Goal: Information Seeking & Learning: Learn about a topic

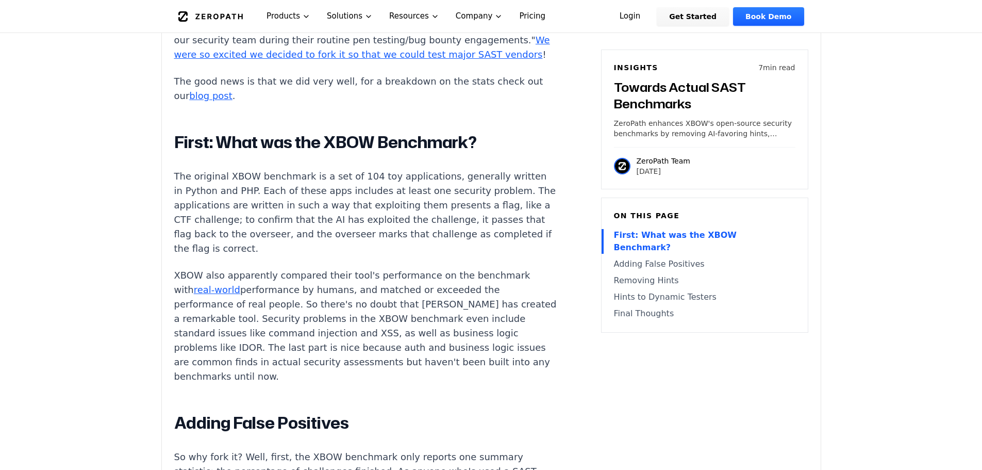
scroll to position [928, 0]
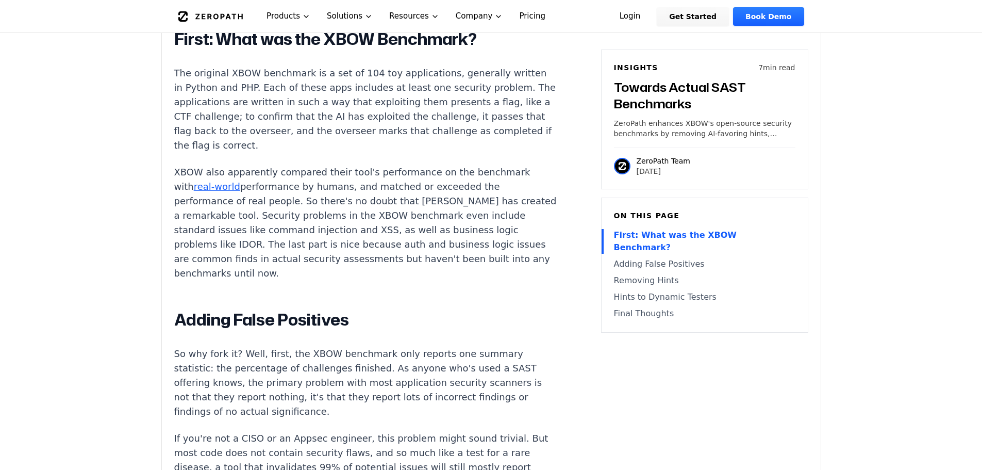
click at [413, 50] on h2 "First: What was the XBOW Benchmark?" at bounding box center [366, 39] width 384 height 21
copy div "First: What was the XBOW Benchmark?"
click at [424, 116] on p "The original XBOW benchmark is a set of 104 toy applications, generally written…" at bounding box center [366, 109] width 384 height 87
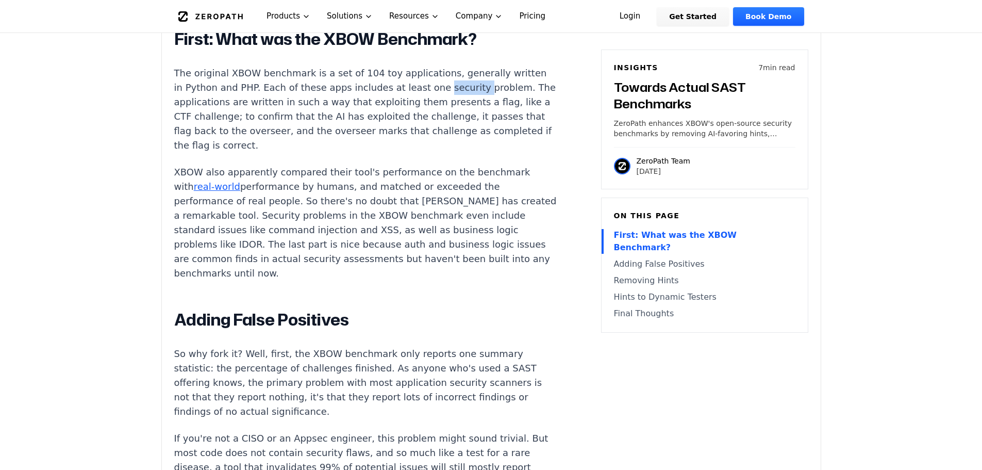
click at [424, 116] on p "The original XBOW benchmark is a set of 104 toy applications, generally written…" at bounding box center [366, 109] width 384 height 87
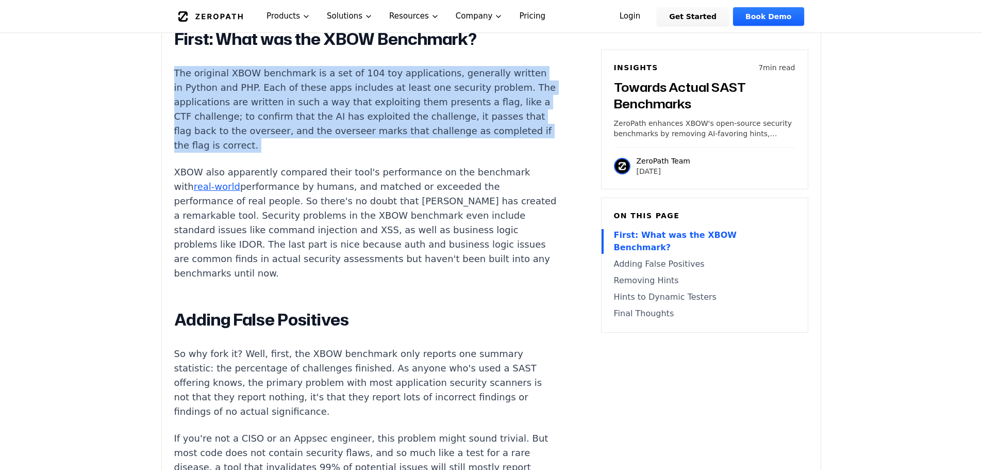
click at [424, 116] on p "The original XBOW benchmark is a set of 104 toy applications, generally written…" at bounding box center [366, 109] width 384 height 87
copy div "The original XBOW benchmark is a set of 104 toy applications, generally written…"
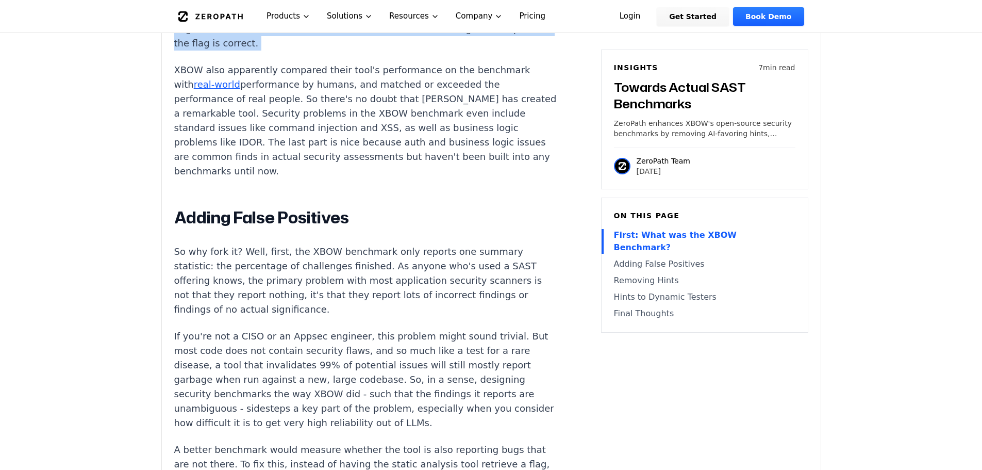
scroll to position [1031, 0]
click at [424, 125] on p "XBOW also apparently compared their tool's performance on the benchmark with re…" at bounding box center [366, 120] width 384 height 116
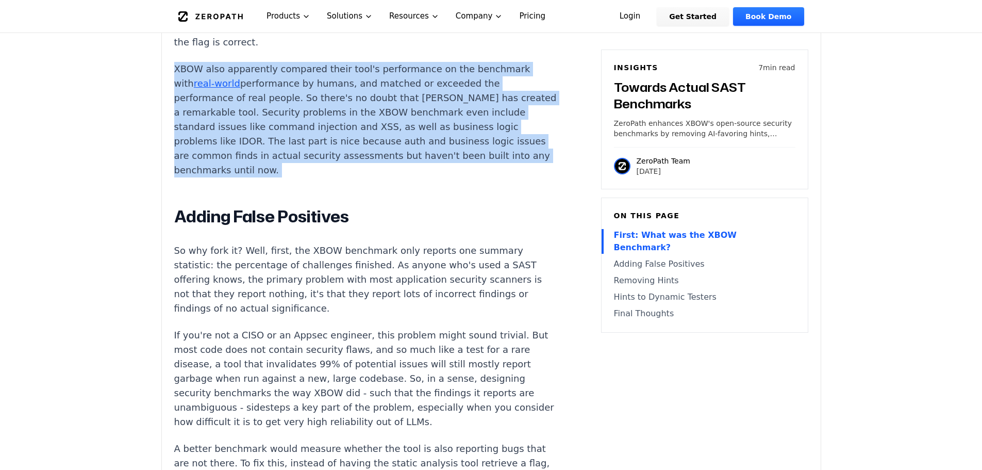
click at [424, 125] on p "XBOW also apparently compared their tool's performance on the benchmark with re…" at bounding box center [366, 120] width 384 height 116
copy div "XBOW also apparently compared their tool's performance on the benchmark with re…"
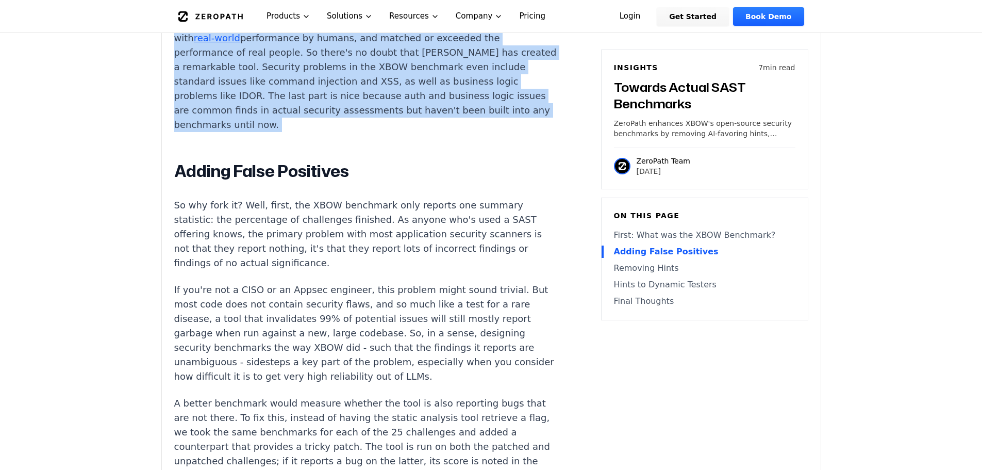
scroll to position [1134, 0]
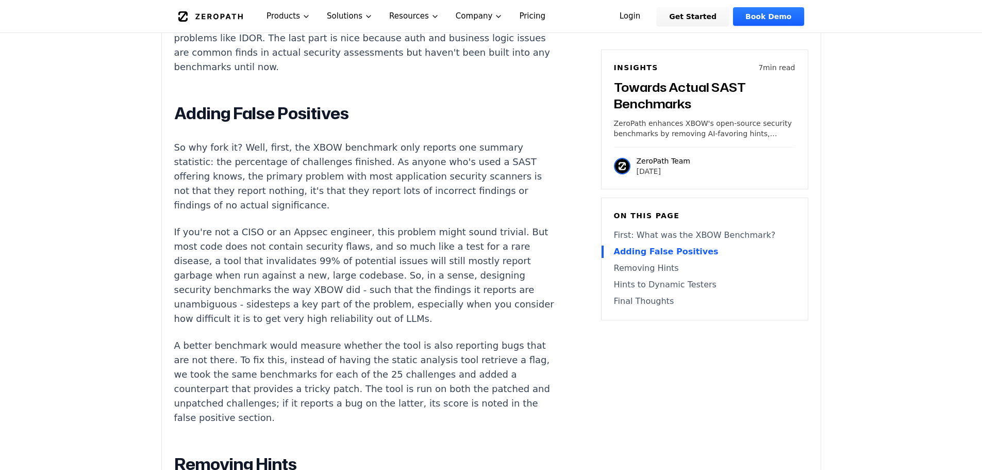
click at [355, 124] on h2 "Adding False Positives" at bounding box center [366, 113] width 384 height 21
copy div "Adding False Positives"
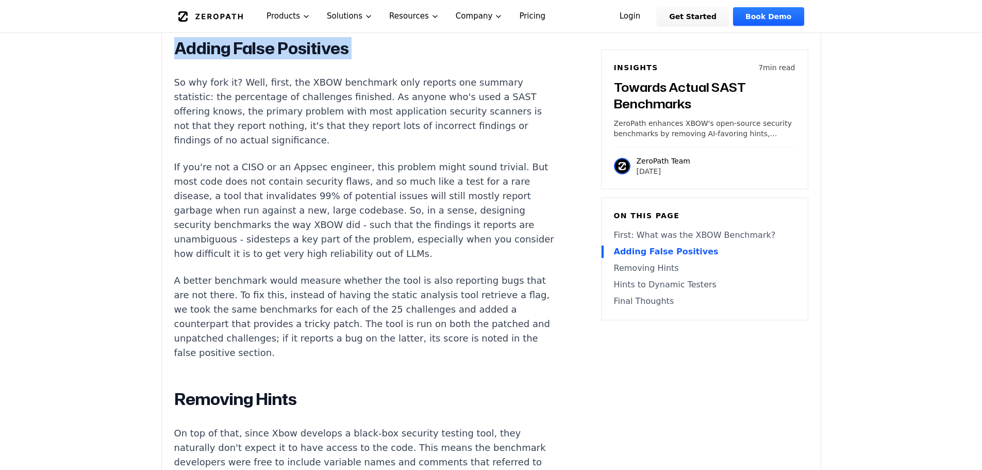
scroll to position [1238, 0]
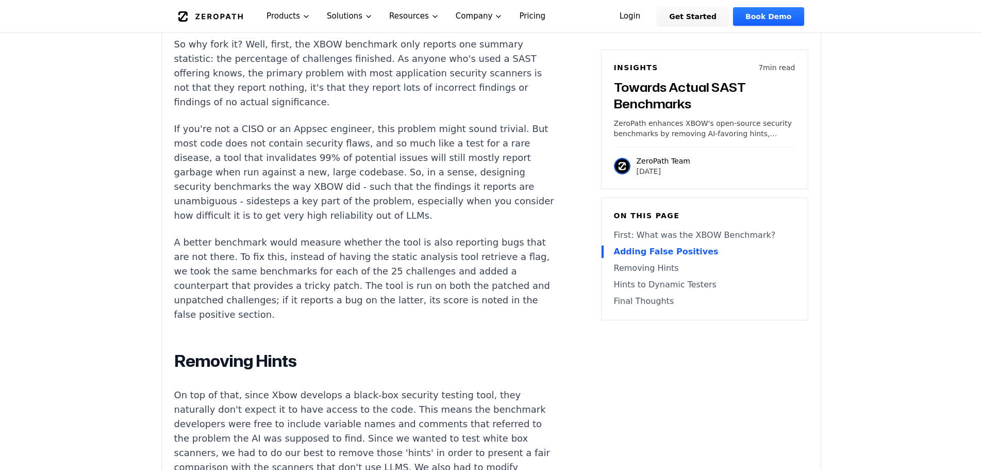
click at [435, 109] on p "So why fork it? Well, first, the XBOW benchmark only reports one summary statis…" at bounding box center [366, 73] width 384 height 72
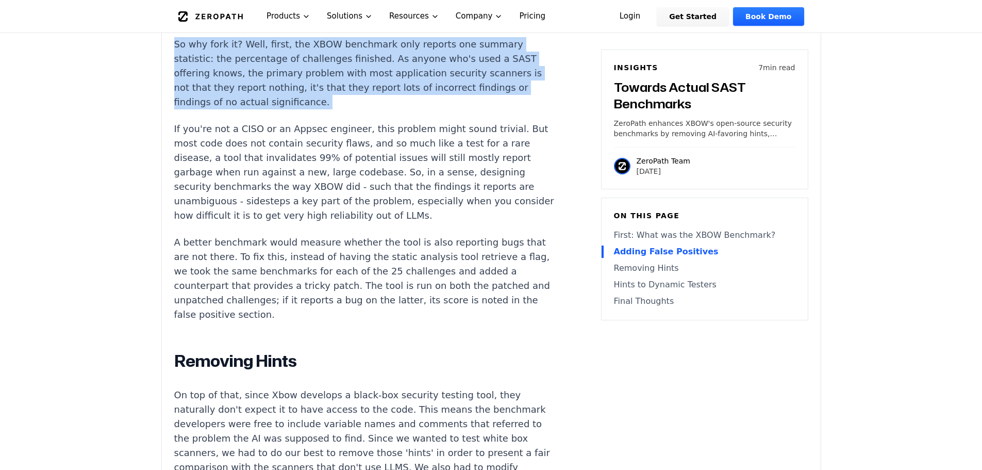
click at [435, 109] on p "So why fork it? Well, first, the XBOW benchmark only reports one summary statis…" at bounding box center [366, 73] width 384 height 72
copy div "So why fork it? Well, first, the XBOW benchmark only reports one summary statis…"
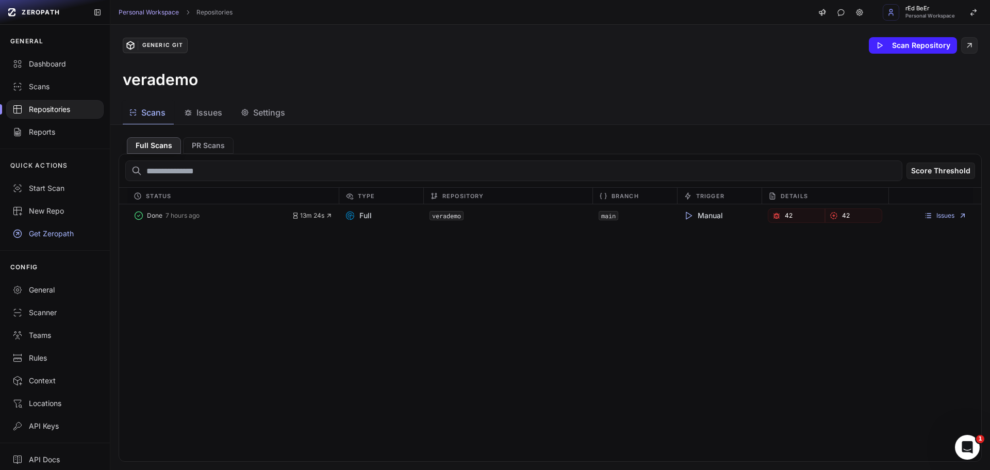
scroll to position [6, 0]
